Goal: Browse casually: Explore the website without a specific task or goal

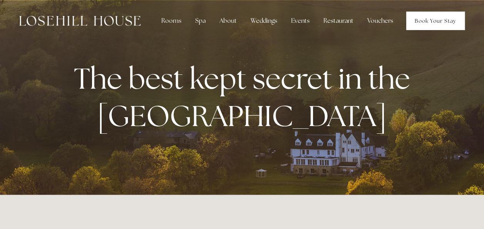
click at [433, 23] on link "Book Your Stay" at bounding box center [435, 21] width 59 height 18
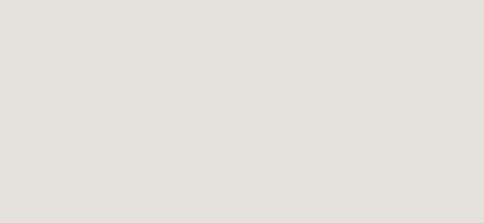
scroll to position [324, 0]
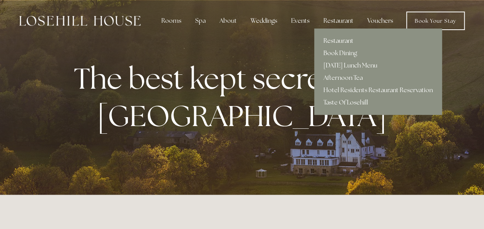
click at [342, 42] on link "Restaurant" at bounding box center [378, 41] width 128 height 12
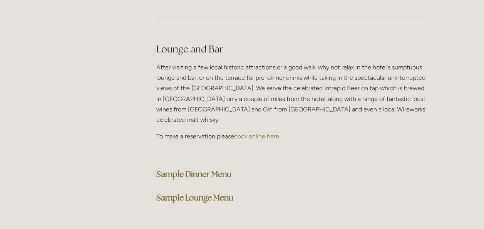
scroll to position [1942, 0]
click at [178, 168] on strong "Sample Dinner Menu" at bounding box center [193, 173] width 75 height 10
click at [335, 147] on p at bounding box center [291, 152] width 270 height 10
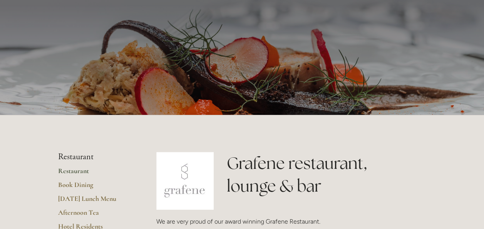
scroll to position [0, 0]
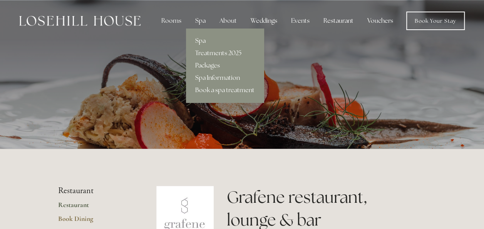
click at [206, 40] on link "Spa" at bounding box center [225, 41] width 78 height 12
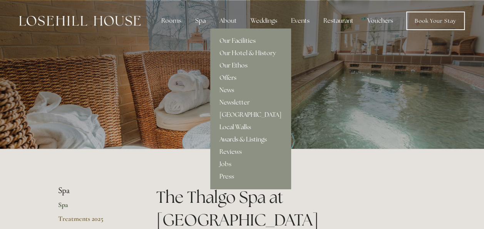
click at [230, 79] on link "Offers" at bounding box center [250, 78] width 81 height 12
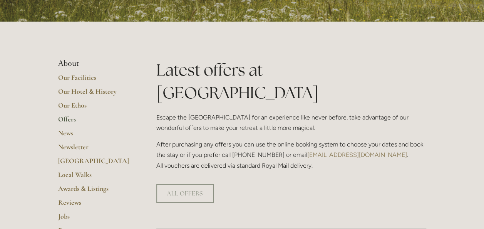
scroll to position [123, 0]
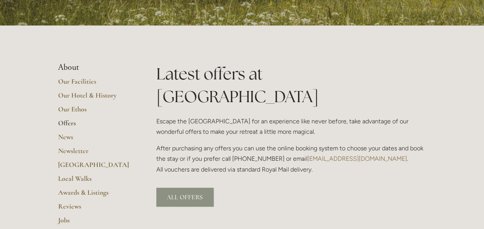
click at [193, 188] on link "ALL OFFERS" at bounding box center [184, 197] width 57 height 19
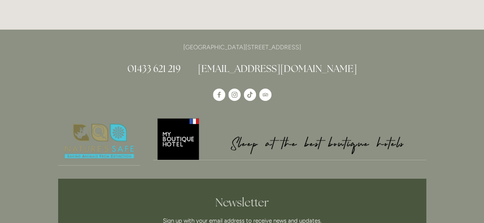
scroll to position [1294, 0]
